Goal: Task Accomplishment & Management: Manage account settings

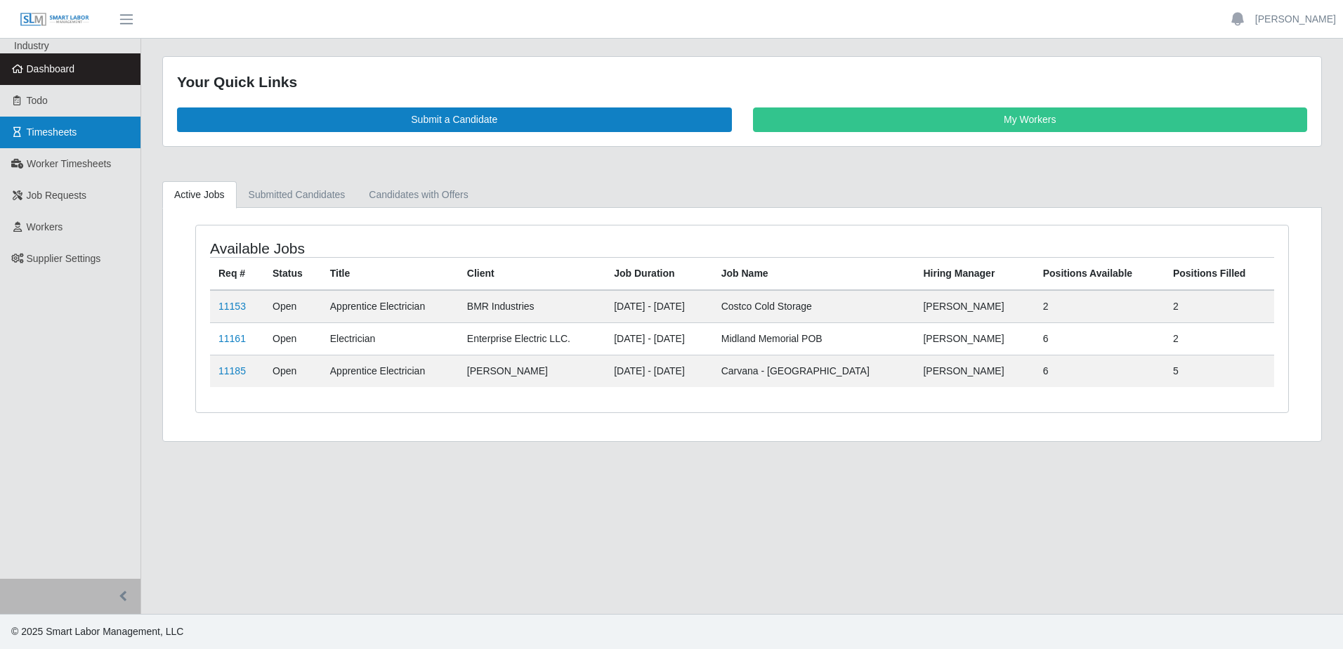
click at [74, 129] on span "Timesheets" at bounding box center [52, 131] width 51 height 11
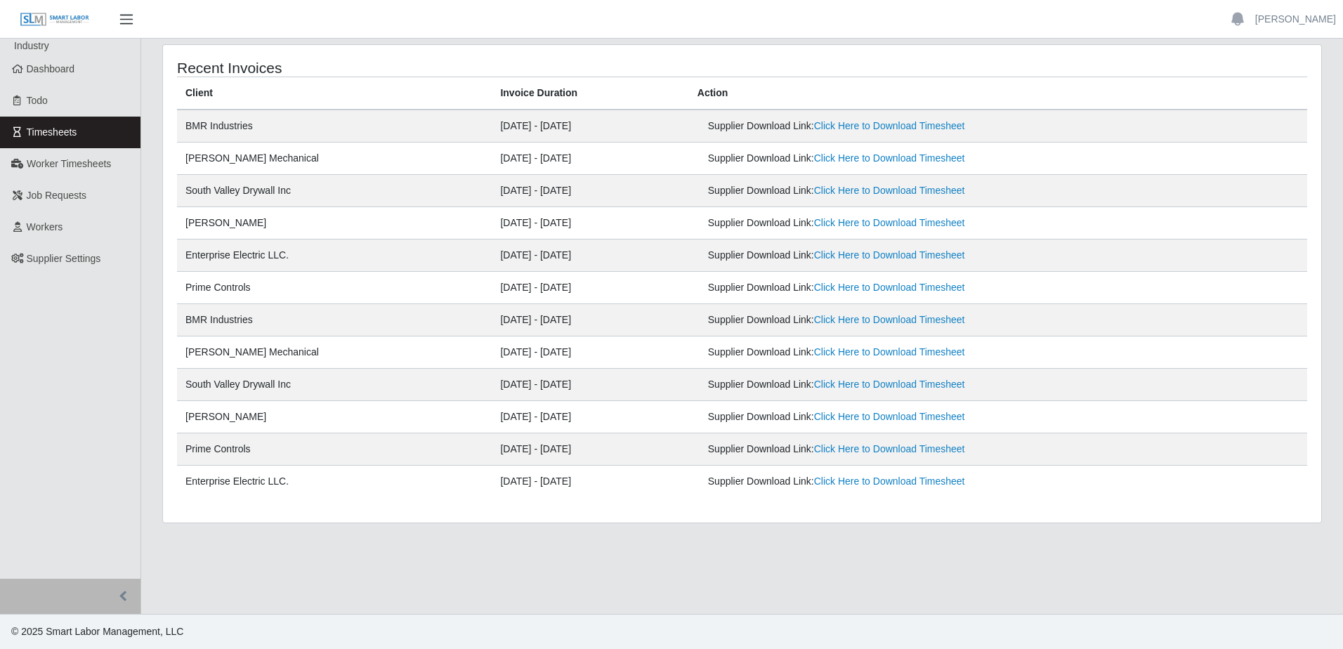
click at [124, 20] on span "button" at bounding box center [126, 19] width 18 height 16
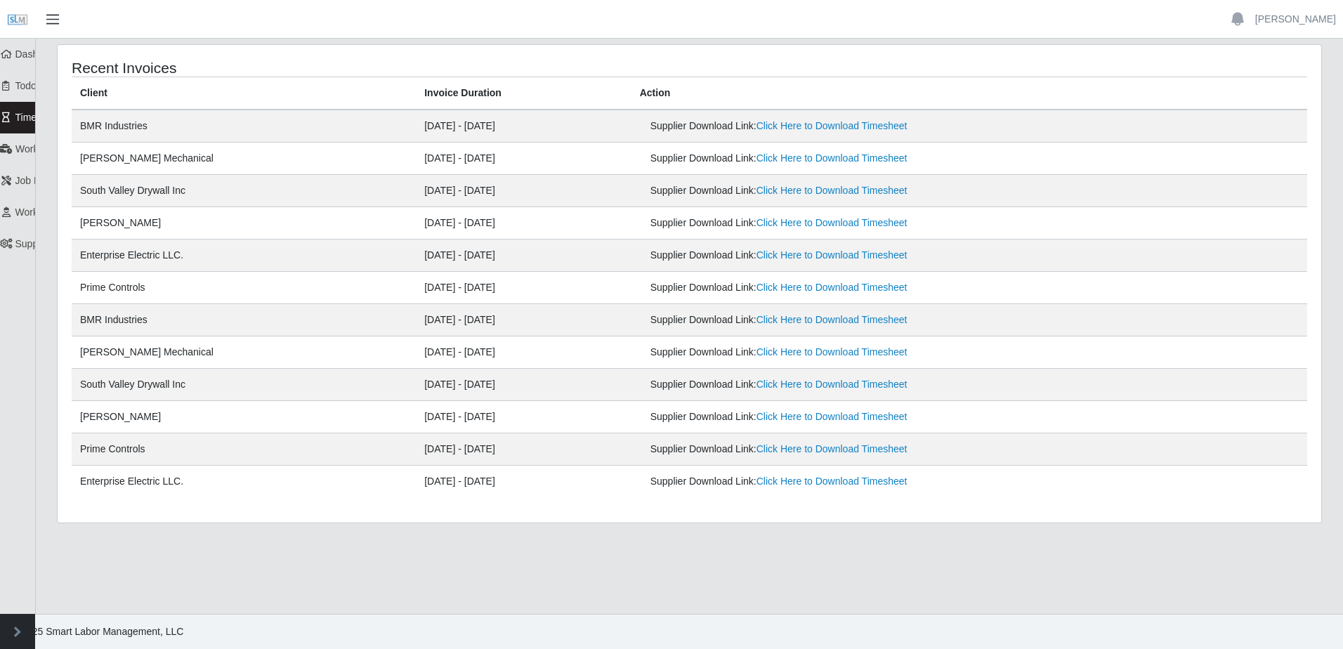
click at [48, 20] on span "button" at bounding box center [53, 19] width 18 height 16
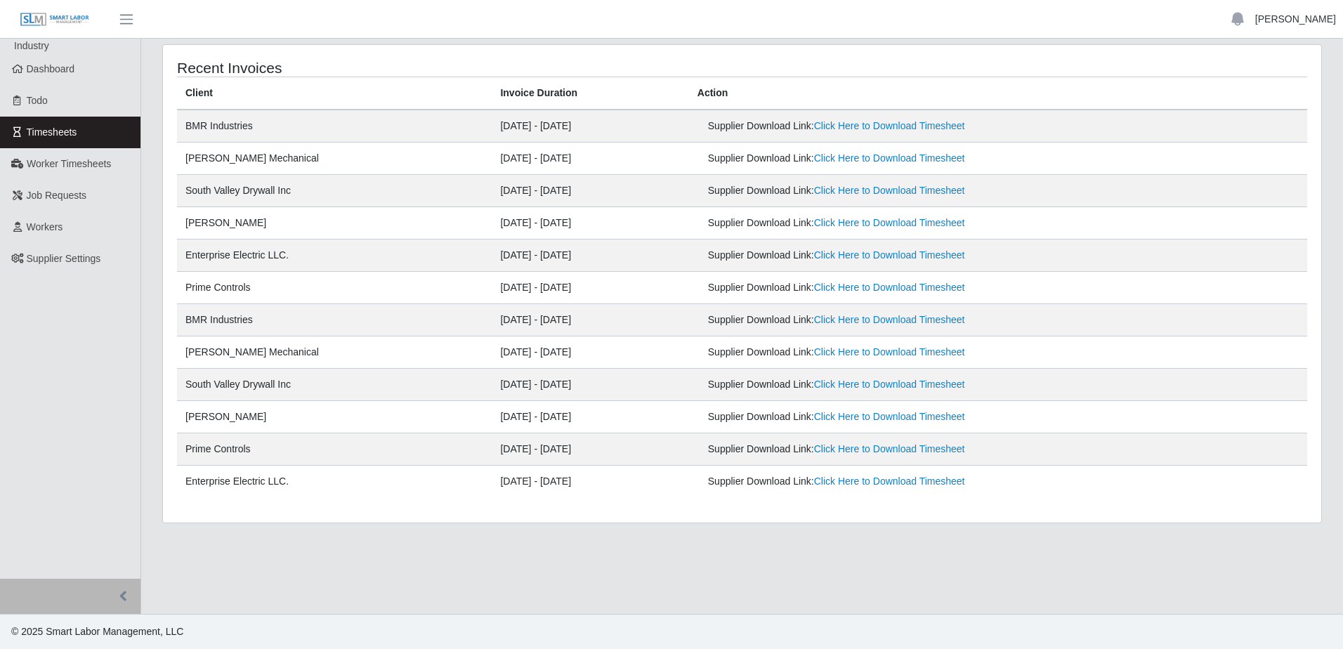
click at [1285, 22] on link "[PERSON_NAME]" at bounding box center [1295, 19] width 81 height 15
click at [1262, 96] on link "Logout" at bounding box center [1279, 97] width 126 height 29
